Goal: Answer question/provide support: Share knowledge or assist other users

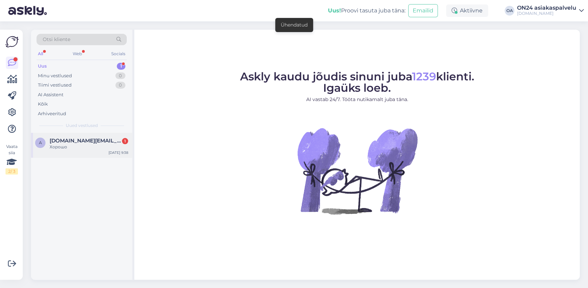
click at [60, 143] on span "[DOMAIN_NAME][EMAIL_ADDRESS][DOMAIN_NAME]" at bounding box center [86, 140] width 72 height 6
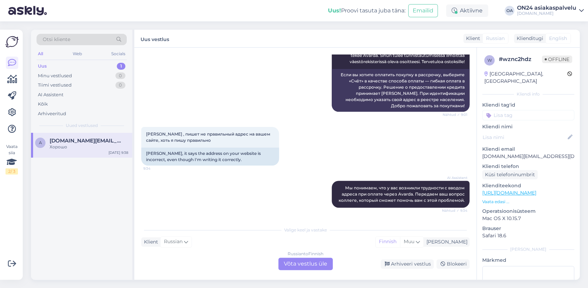
scroll to position [192, 0]
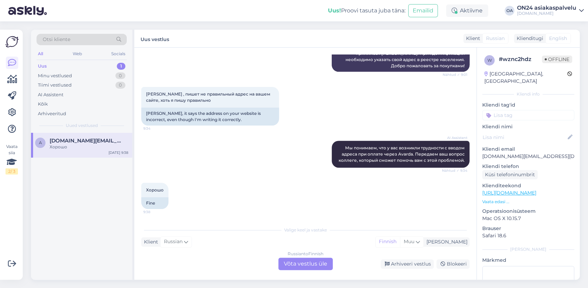
click at [304, 262] on div "Russian to Finnish Võta vestlus üle" at bounding box center [305, 263] width 54 height 12
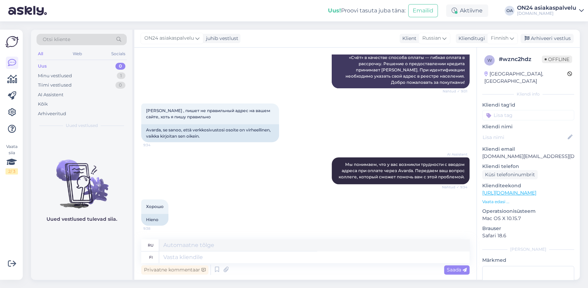
scroll to position [175, 0]
click at [174, 257] on textarea at bounding box center [314, 257] width 310 height 12
type textarea "Hei, s"
type textarea "Привет,"
type textarea "Hei, siun"
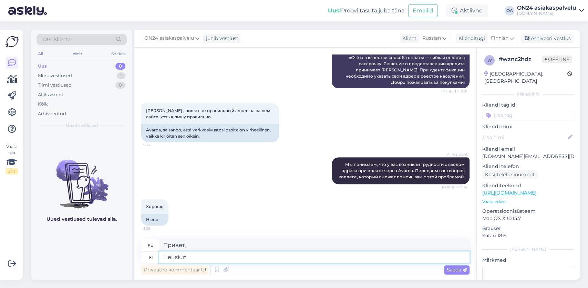
type textarea "Привет, Сиу."
type textarea "Hei, sinun t"
type textarea "Привет, твой"
type textarea "Hei, sinun tulee e"
type textarea "Эй, тебе стоит"
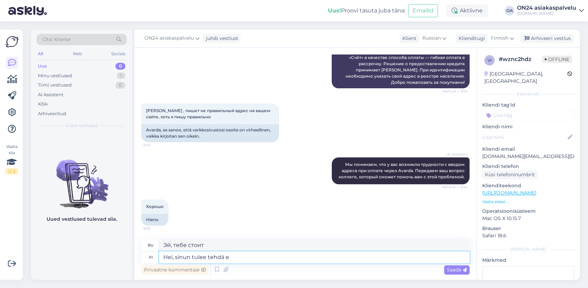
type textarea "Hei, sinun tulee tehdä en"
type textarea "Эй, тебе стоит это сделать."
type textarea "Hei, sinun tulee tehdä ensin ti"
type textarea "Эй, ты должен сделать это первым."
type textarea "Hei, sinun tulee tehdä ensin tilaus"
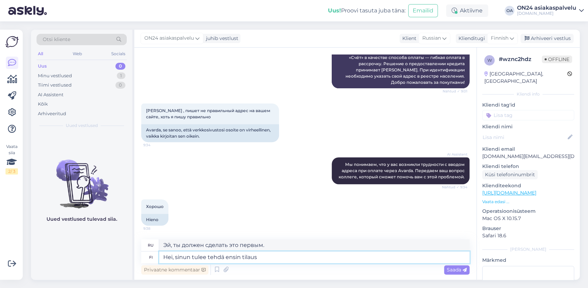
type textarea "Здравствуйте, сначала вам нужно оформить заказ."
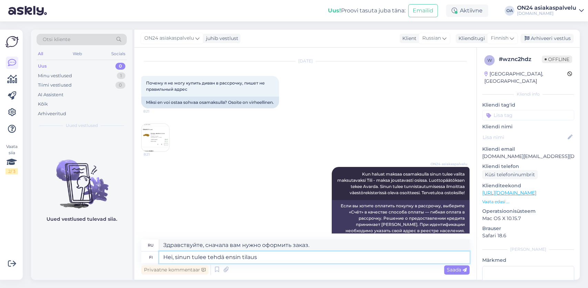
scroll to position [0, 0]
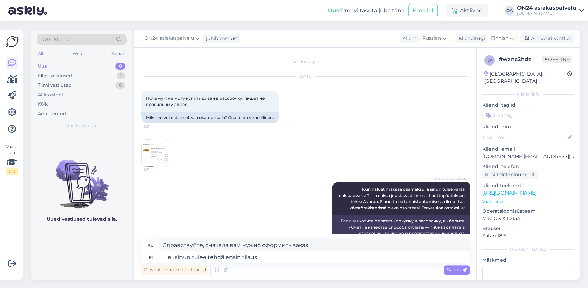
click at [151, 164] on img at bounding box center [156, 153] width 28 height 28
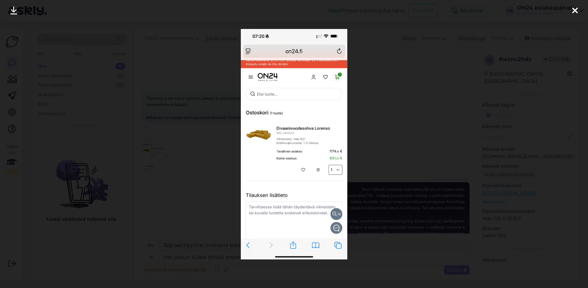
drag, startPoint x: 574, startPoint y: 11, endPoint x: 569, endPoint y: 15, distance: 6.1
click at [573, 11] on icon at bounding box center [575, 11] width 6 height 9
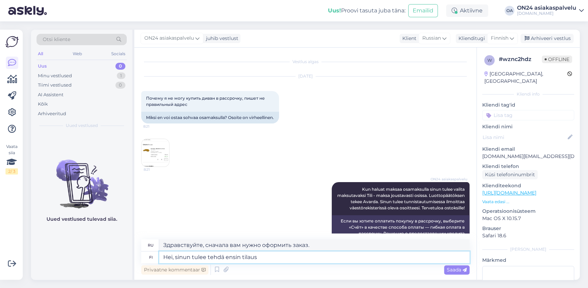
click at [275, 256] on textarea "Hei, sinun tulee tehdä ensin tilaus" at bounding box center [314, 257] width 310 height 12
type textarea "Hei, sinun tulee tehdä ensin tilaus kotisivujemme ka"
type textarea "Здравствуйте, сначала вам необходимо оформить заказ на нашем сайте."
type textarea "Hei, sinun tulee tehdä ensin tilaus kotisivujemme kautta"
type textarea "Здравствуйте, вам необходимо сначала оформить заказ через наш сайт."
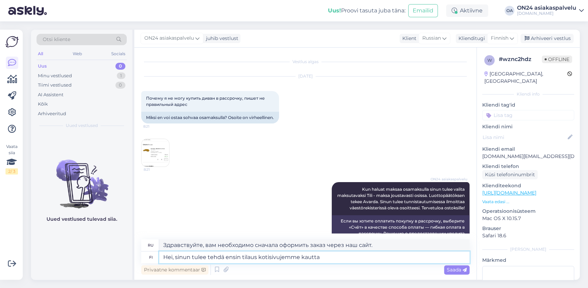
paste textarea "[URL][DOMAIN_NAME]"
type textarea "Hei, sinun tulee tehdä ensin tilaus kotisivujemme kautta [URL][DOMAIN_NAME]"
type textarea "Здравствуйте, вам необходимо сначала оформить заказ через наш сайт [URL][DOMAIN…"
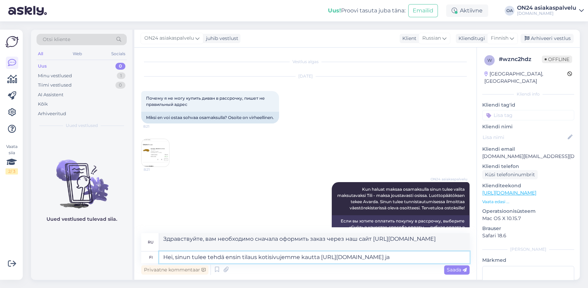
type textarea "Hei, sinun tulee tehdä ensin tilaus kotisivujemme kautta [URL][DOMAIN_NAME] ja v"
type textarea "Здравствуйте, вам необходимо сначала оформить заказ через наш сайт [URL][DOMAIN…"
type textarea "Hei, sinun tulee tehdä ensin tilaus kotisivujemme kautta [URL][DOMAIN_NAME] ja …"
type textarea "Здравствуйте, вам необходимо сначала оформить заказ через наш сайт [URL][DOMAIN…"
type textarea "Hei, sinun tulee tehdä ensin tilaus kotisivujemme kautta [URL][DOMAIN_NAME]"
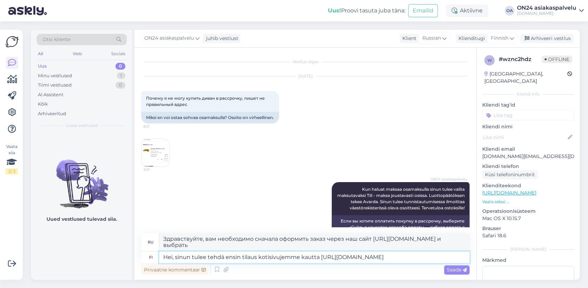
type textarea "Здравствуйте, вам необходимо сначала оформить заказ через наш сайт [URL][DOMAIN…"
type textarea "Hei, sinun tulee tehdä ensin tilaus kotisivujemme kautta [URL][DOMAIN_NAME]"
type textarea "Здравствуйте, вам необходимо сначала оформить заказ через наш сайт [URL][DOMAIN…"
type textarea "Hei, sinun tulee tehdä ensin tilaus kotisivujemme kautta [URL][DOMAIN_NAME] ja"
type textarea "Здравствуйте, вам необходимо сначала оформить заказ через наш сайт [URL][DOMAIN…"
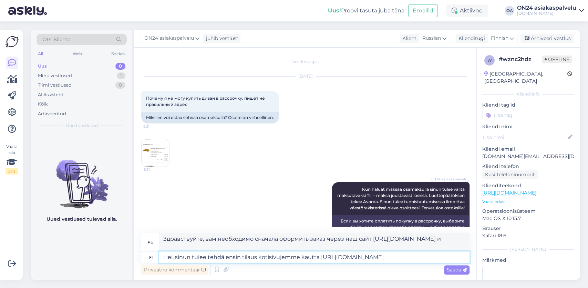
type textarea "Hei, sinun tulee tehdä ensin tilaus kotisivujemme kautta [URL][DOMAIN_NAME] s"
type textarea "Здравствуйте, вам необходимо сначала оформить заказ через наш сайт [URL][DOMAIN…"
type textarea "Hei, sinun tulee tehdä ensin tilaus kotisivujemme kautta [URL][DOMAIN_NAME] sii…"
type textarea "Здравствуйте, вам необходимо сначала оформить заказ через наш сайт [URL][DOMAIN…"
type textarea "Hei, sinun tulee tehdä ensin tilaus kotisivujemme kautta [URL][DOMAIN_NAME] sii…"
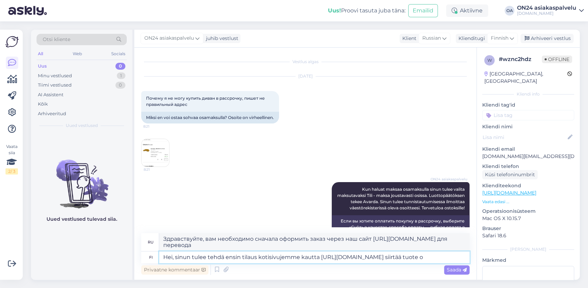
type textarea "Здравствуйте, вам необходимо сначала оформить заказ через наш сайт [URL][DOMAIN…"
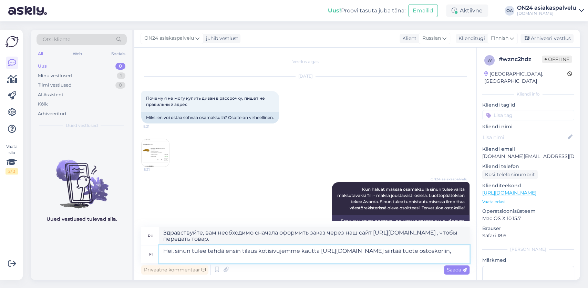
type textarea "Hei, sinun tulee tehdä ensin tilaus kotisivujemme kautta [URL][DOMAIN_NAME] sii…"
type textarea "Здравствуйте, вам необходимо сначала оформить заказ через наш сайт [URL][DOMAIN…"
type textarea "Hei, sinun tulee tehdä ensin tilaus kotisivujemme kautta [URL][DOMAIN_NAME] sii…"
type textarea "Здравствуйте, вам необходимо сначала оформить заказ через наш сайт [URL][DOMAIN…"
type textarea "Hei, sinun tulee tehdä ensin tilaus kotisivujemme kautta [URL][DOMAIN_NAME] sii…"
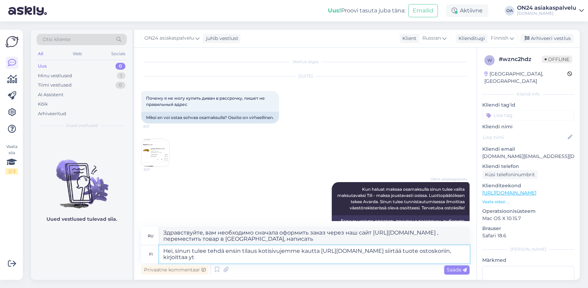
type textarea "Здравствуйте, вам необходимо сначала оформить заказ через наш сайт [URL][DOMAIN…"
type textarea "Hei, sinun tulee tehdä ensin tilaus kotisivujemme kautta [URL][DOMAIN_NAME] sii…"
type textarea "Здравствуйте, вам необходимо сначала оформить заказ через наш сайт [URL][DOMAIN…"
type textarea "Hei, sinun tulee tehdä ensin tilaus kotisivujemme kautta [URL][DOMAIN_NAME] sii…"
type textarea "Здравствуйте, вам необходимо сначала оформить заказ через наш сайт [URL][DOMAIN…"
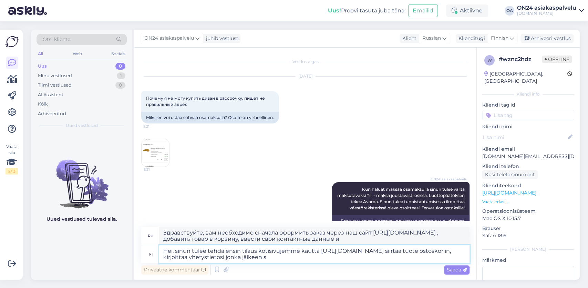
type textarea "Hei, sinun tulee tehdä ensin tilaus kotisivujemme kautta [URL][DOMAIN_NAME] sii…"
type textarea "Здравствуйте, вам необходимо сначала оформить заказ через наш сайт [URL][DOMAIN…"
type textarea "Hei, sinun tulee tehdä ensin tilaus kotisivujemme kautta [URL][DOMAIN_NAME] sii…"
type textarea "Здравствуйте, вам необходимо сначала оформить заказ через наш сайт [URL][DOMAIN…"
type textarea "Hei, sinun tulee tehdä ensin tilaus kotisivujemme kautta [URL][DOMAIN_NAME] sii…"
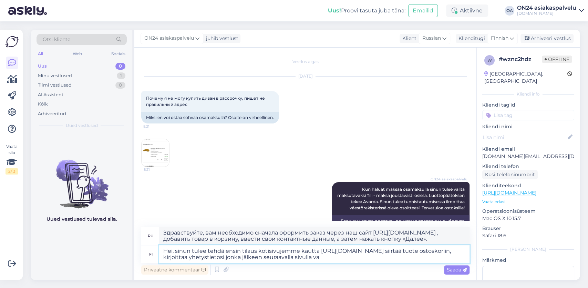
type textarea "Здравствуйте, вам необходимо сначала оформить заказ через наш сайт [URL][DOMAIN…"
type textarea "Hei, sinun tulee tehdä ensin tilaus kotisivujemme kautta [URL][DOMAIN_NAME] sii…"
type textarea "Здравствуйте, вам необходимо сначала оформить заказ через наш сайт [URL][DOMAIN…"
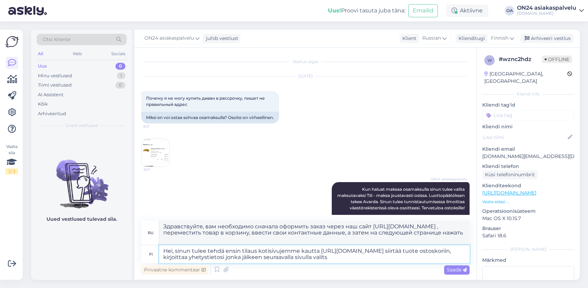
type textarea "Hei, sinun tulee tehdä ensin tilaus kotisivujemme kautta [URL][DOMAIN_NAME] sii…"
type textarea "Здравствуйте, вам необходимо сначала оформить заказ через наш сайт [URL][DOMAIN…"
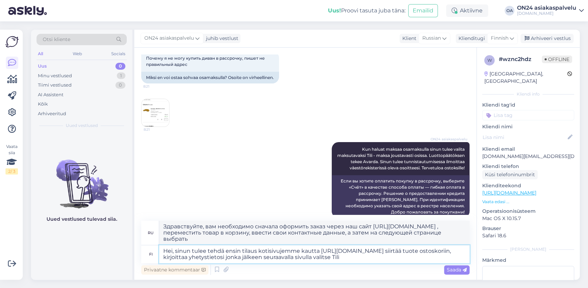
type textarea "Hei, sinun tulee tehdä ensin tilaus kotisivujemme kautta [URL][DOMAIN_NAME] sii…"
type textarea "Здравствуйте, вам необходимо сначала оформить заказ через наш сайт [URL][DOMAIN…"
type textarea "Hei, sinun tulee tehdä ensin tilaus kotisivujemme kautta [URL][DOMAIN_NAME] sii…"
type textarea "Здравствуйте, вам необходимо сначала оформить заказ через наш сайт [URL][DOMAIN…"
type textarea "Hei, sinun tulee tehdä ensin tilaus kotisivujemme kautta [URL][DOMAIN_NAME] sii…"
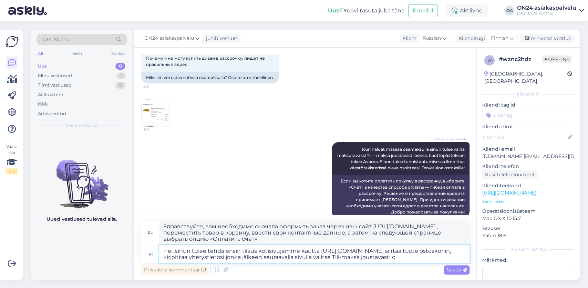
type textarea "Здравствуйте, вам необходимо сначала оформить заказ через наш сайт [URL][DOMAIN…"
type textarea "Hei, sinun tulee tehdä ensin tilaus kotisivujemme kautta [URL][DOMAIN_NAME] sii…"
type textarea "Здравствуйте, вам необходимо сначала оформить заказ через наш сайт [URL][DOMAIN…"
type textarea "Hei, sinun tulee tehdä ensin tilaus kotisivujemme kautta [URL][DOMAIN_NAME] sii…"
type textarea "Здравствуйте, вам необходимо сначала оформить заказ через наш сайт [URL][DOMAIN…"
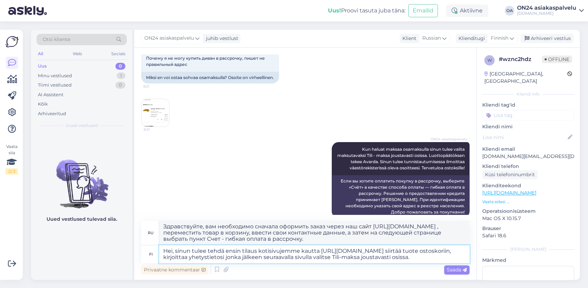
type textarea "Hei, sinun tulee tehdä ensin tilaus kotisivujemme kautta [URL][DOMAIN_NAME] sii…"
type textarea "Здравствуйте, вам необходимо сначала оформить заказ через наш сайт [URL][DOMAIN…"
click at [445, 257] on textarea "Hei, sinun tulee tehdä ensin tilaus kotisivujemme kautta [URL][DOMAIN_NAME] sii…" at bounding box center [314, 254] width 310 height 18
type textarea "Hei, sinun tulee tehdä ensin tilaus kotisivujemme kautta [URL][DOMAIN_NAME] sii…"
type textarea "Здравствуйте, вам необходимо сначала оформить заказ через наш сайт [URL][DOMAIN…"
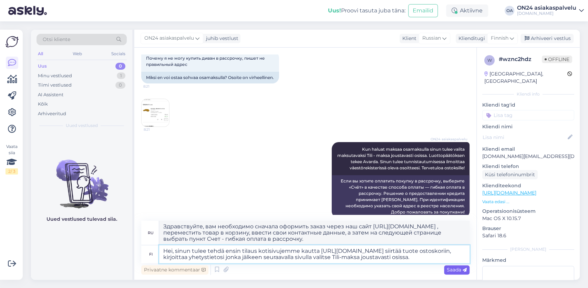
type textarea "Hei, sinun tulee tehdä ensin tilaus kotisivujemme kautta [URL][DOMAIN_NAME] sii…"
click at [460, 270] on span "Saada" at bounding box center [457, 269] width 20 height 6
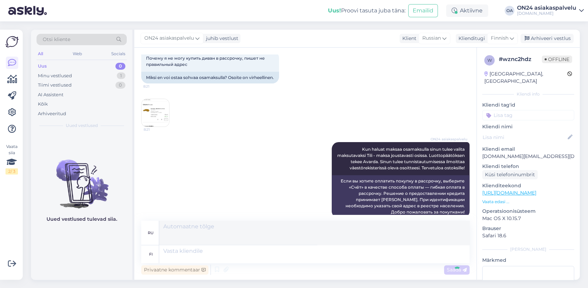
scroll to position [260, 0]
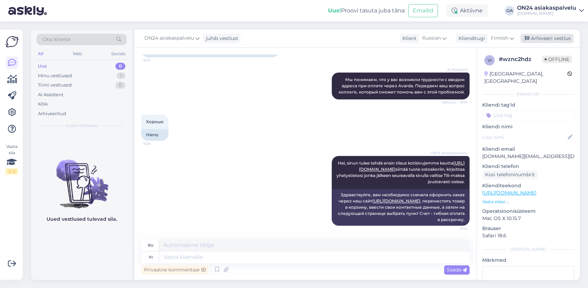
click at [548, 39] on div "Arhiveeri vestlus" at bounding box center [546, 38] width 53 height 9
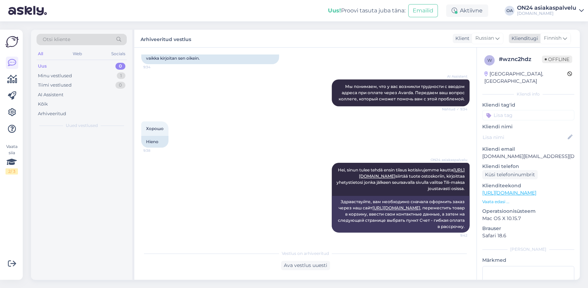
scroll to position [253, 0]
